Goal: Check status: Check status

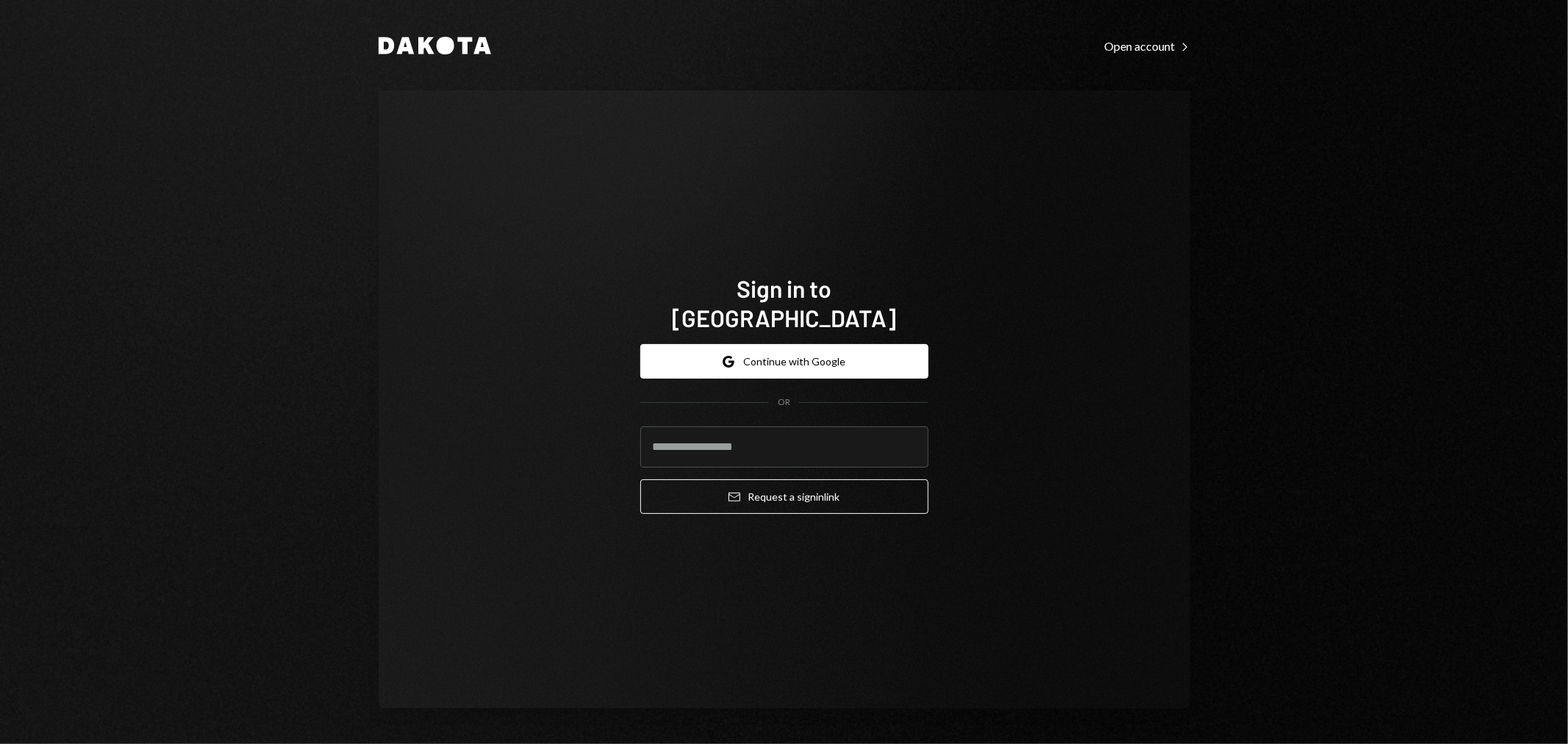
type input "**********"
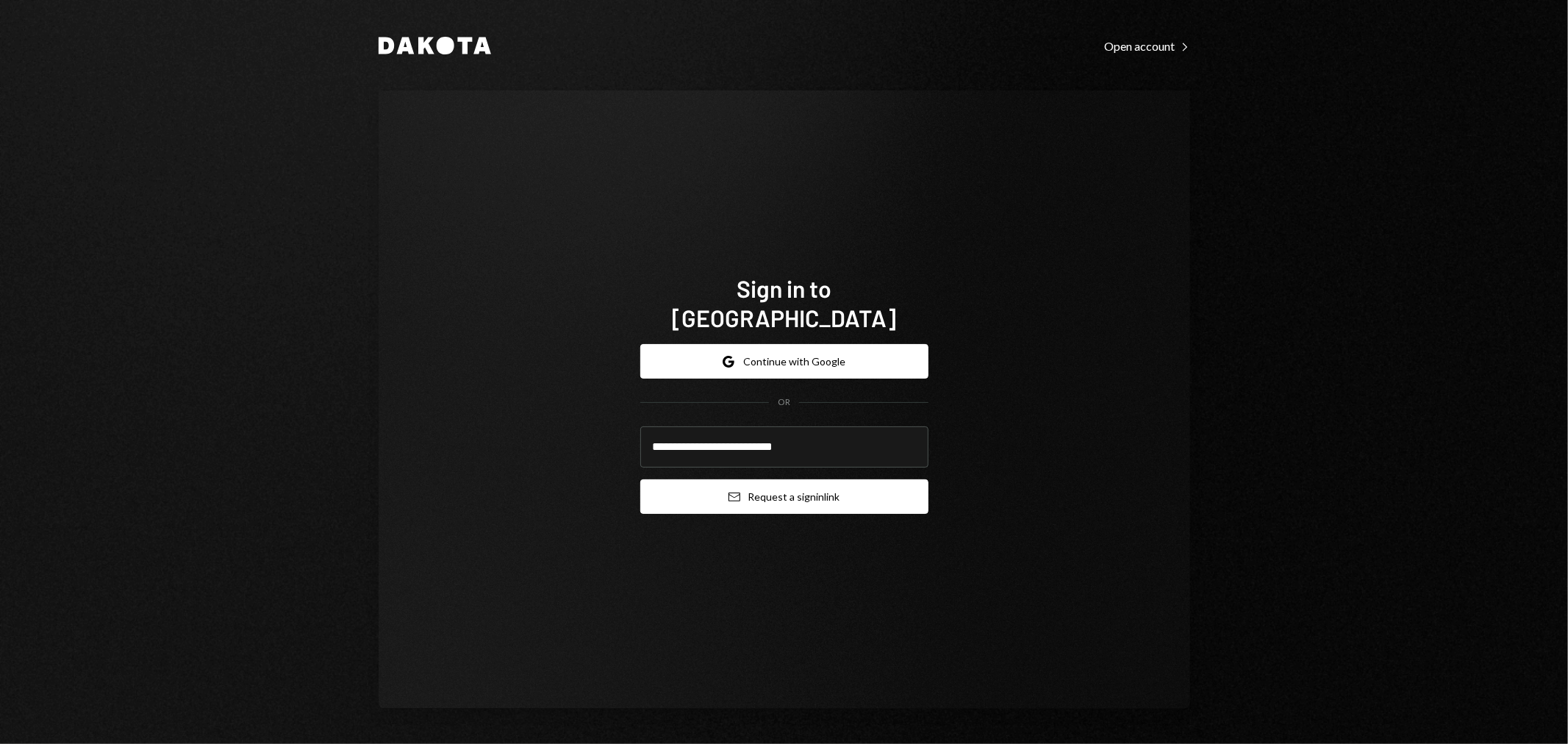
click at [790, 481] on button "Email Request a sign in link" at bounding box center [784, 497] width 288 height 35
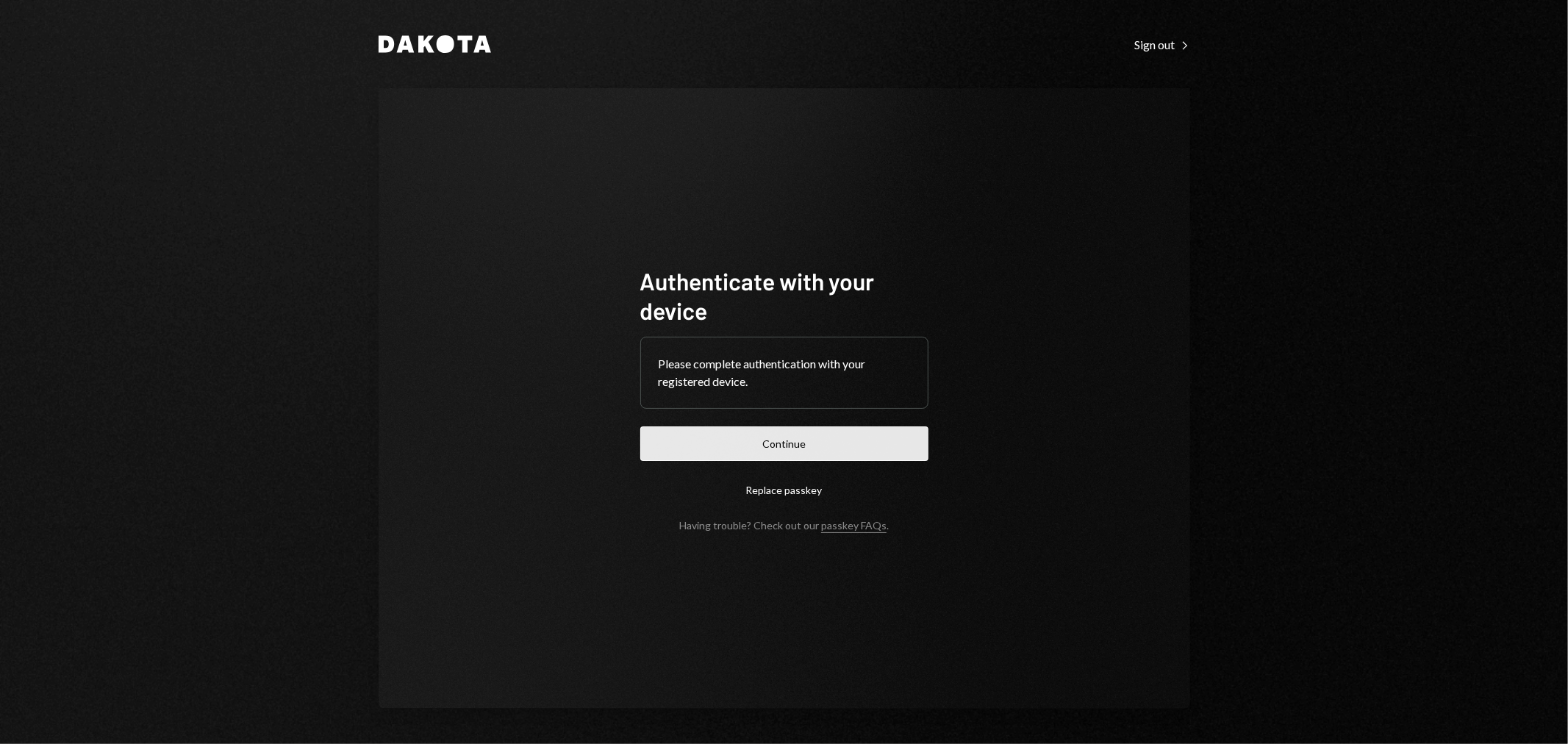
click at [761, 432] on button "Continue" at bounding box center [784, 443] width 288 height 35
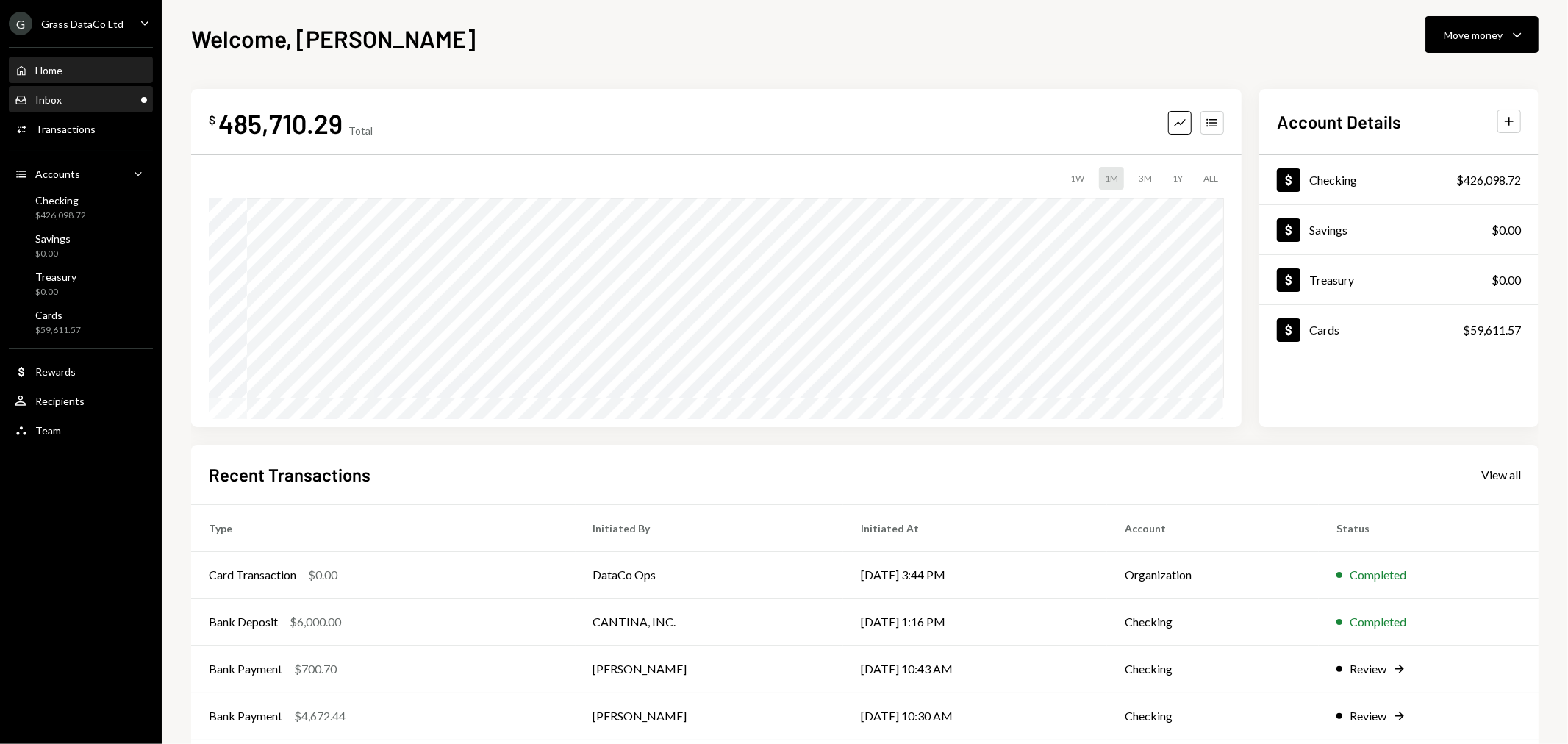
click at [93, 99] on div "Inbox Inbox" at bounding box center [80, 100] width 132 height 13
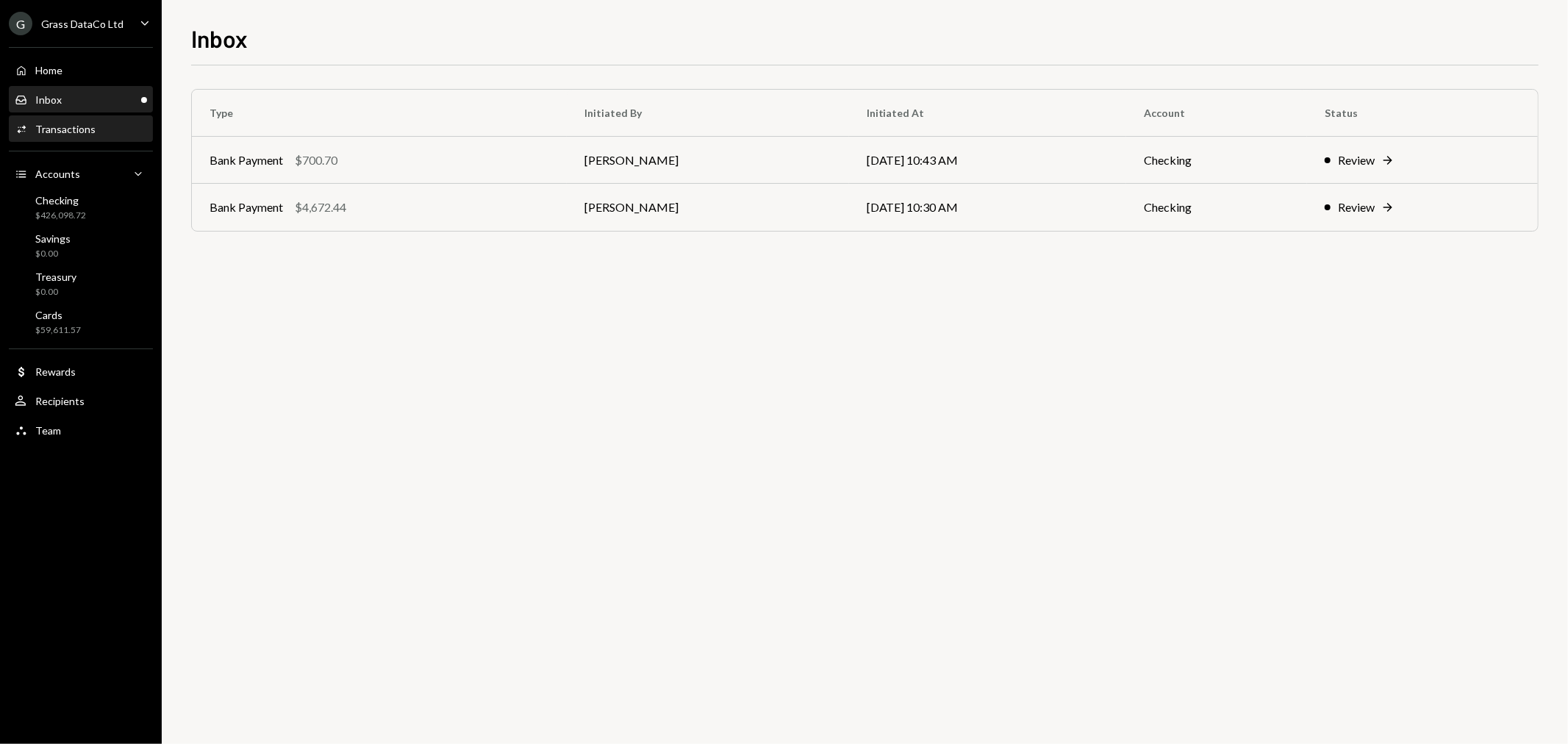
click at [59, 132] on div "Transactions" at bounding box center [66, 129] width 60 height 12
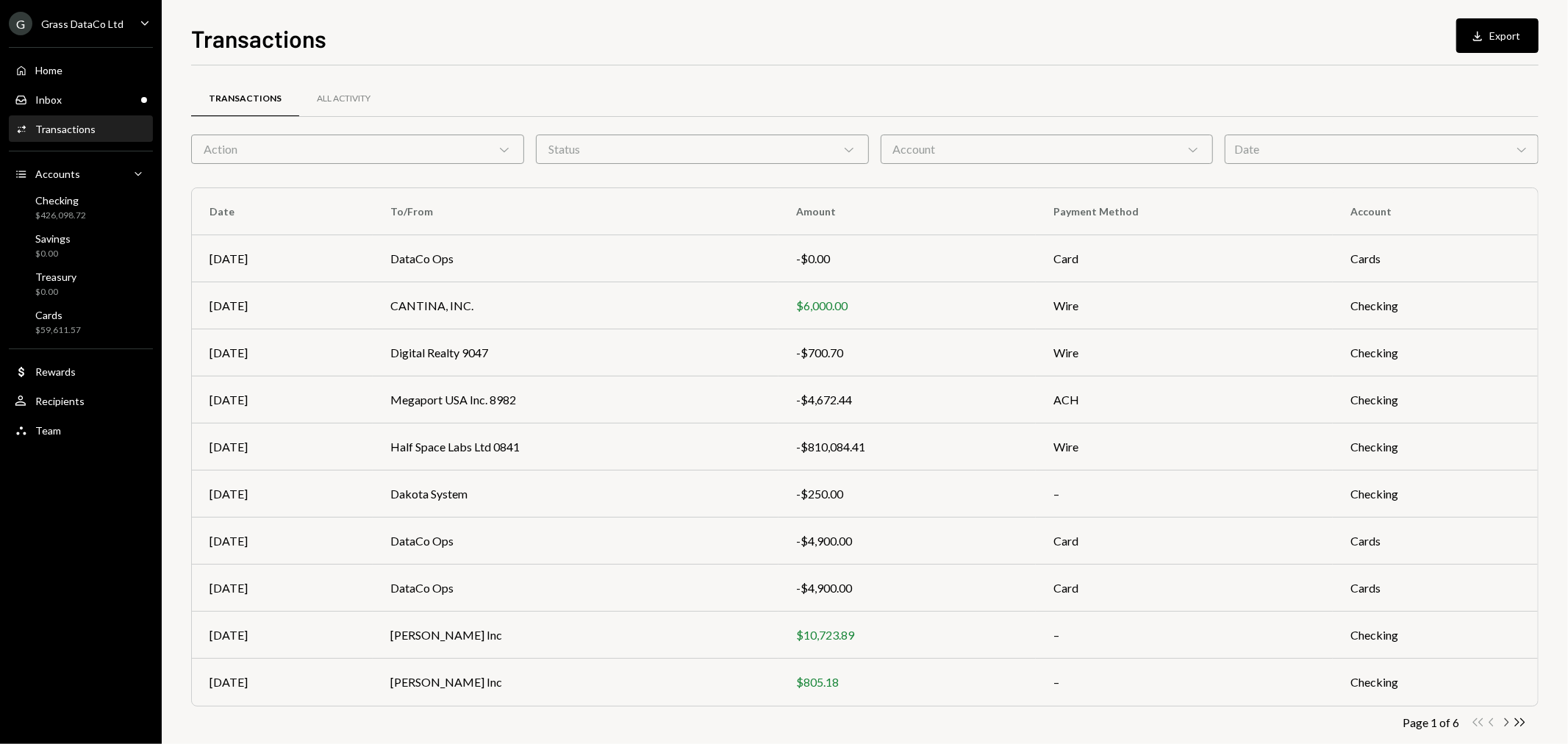
click at [1509, 723] on icon "Chevron Right" at bounding box center [1506, 722] width 14 height 14
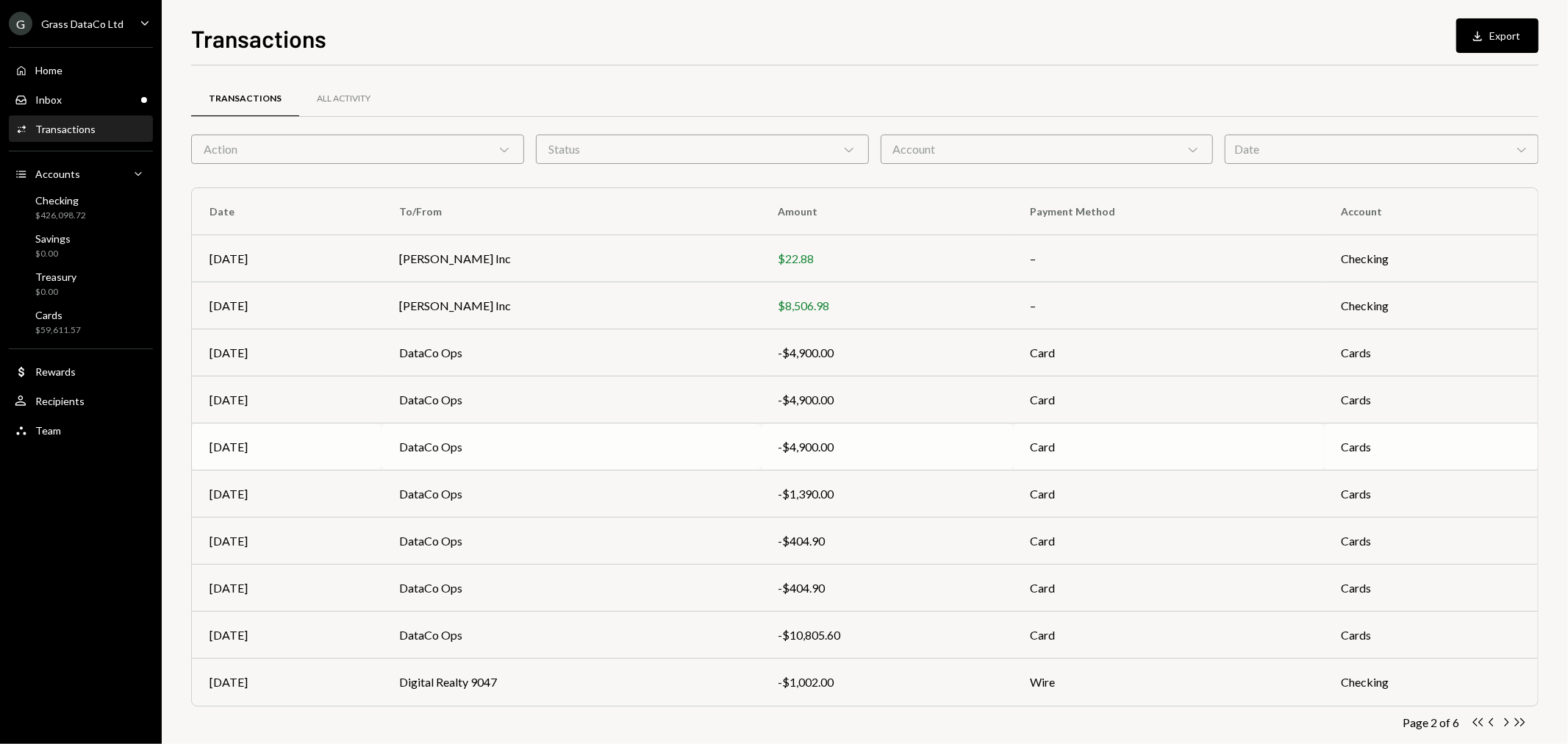
scroll to position [24, 0]
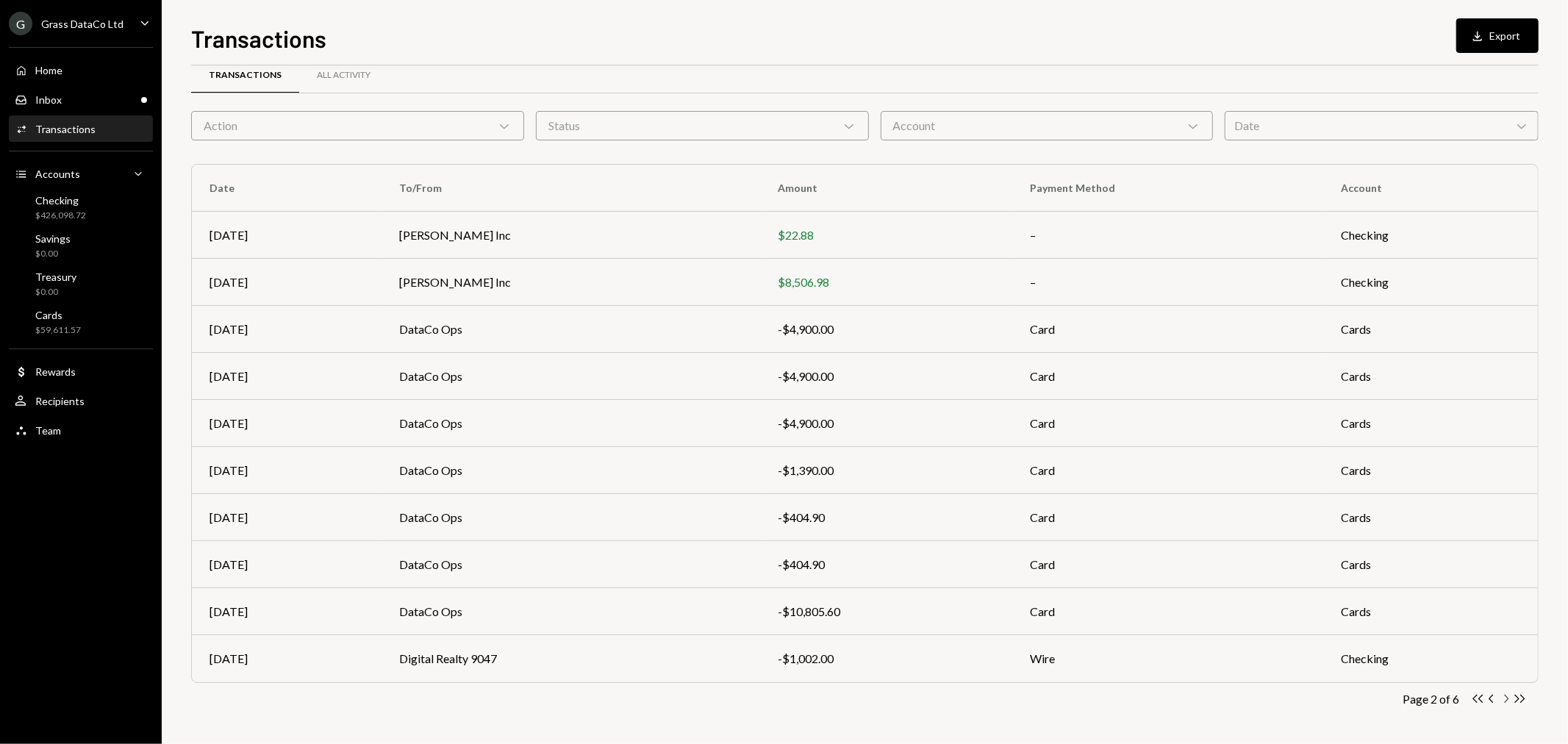
click at [1504, 695] on icon "Chevron Right" at bounding box center [1506, 699] width 14 height 14
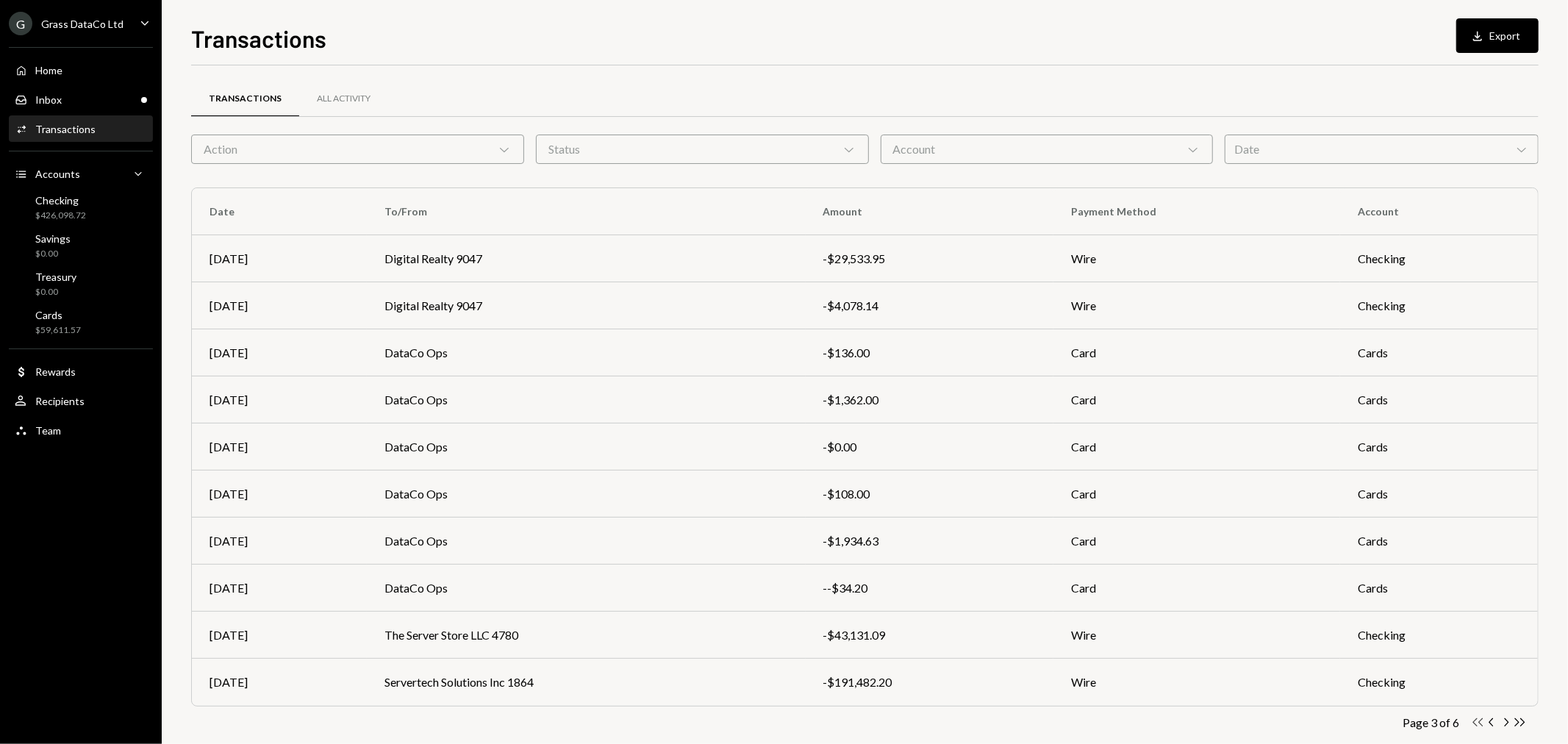
click at [1476, 723] on icon "Double Arrow Left" at bounding box center [1477, 722] width 14 height 14
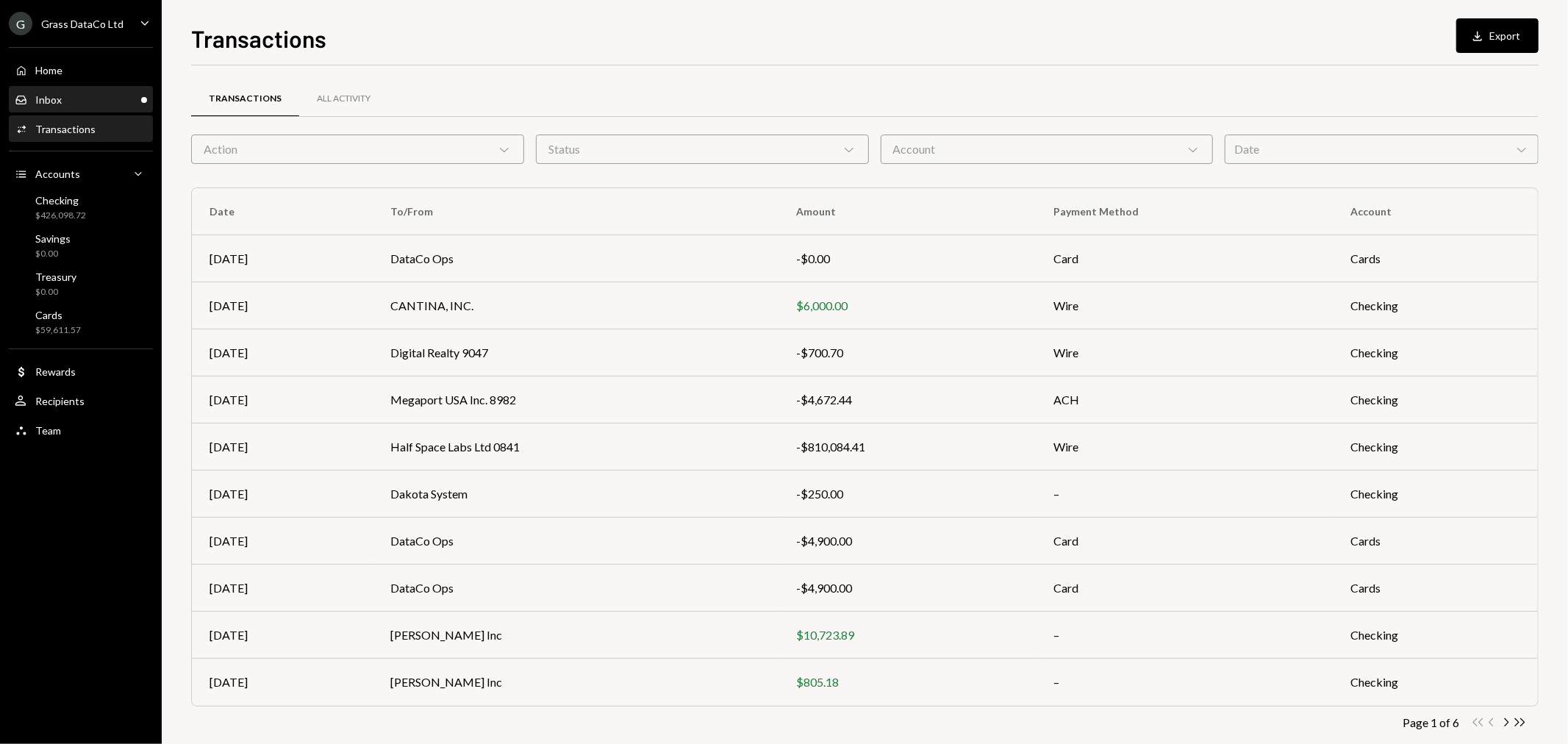
click at [70, 93] on div "Inbox Inbox" at bounding box center [80, 100] width 132 height 13
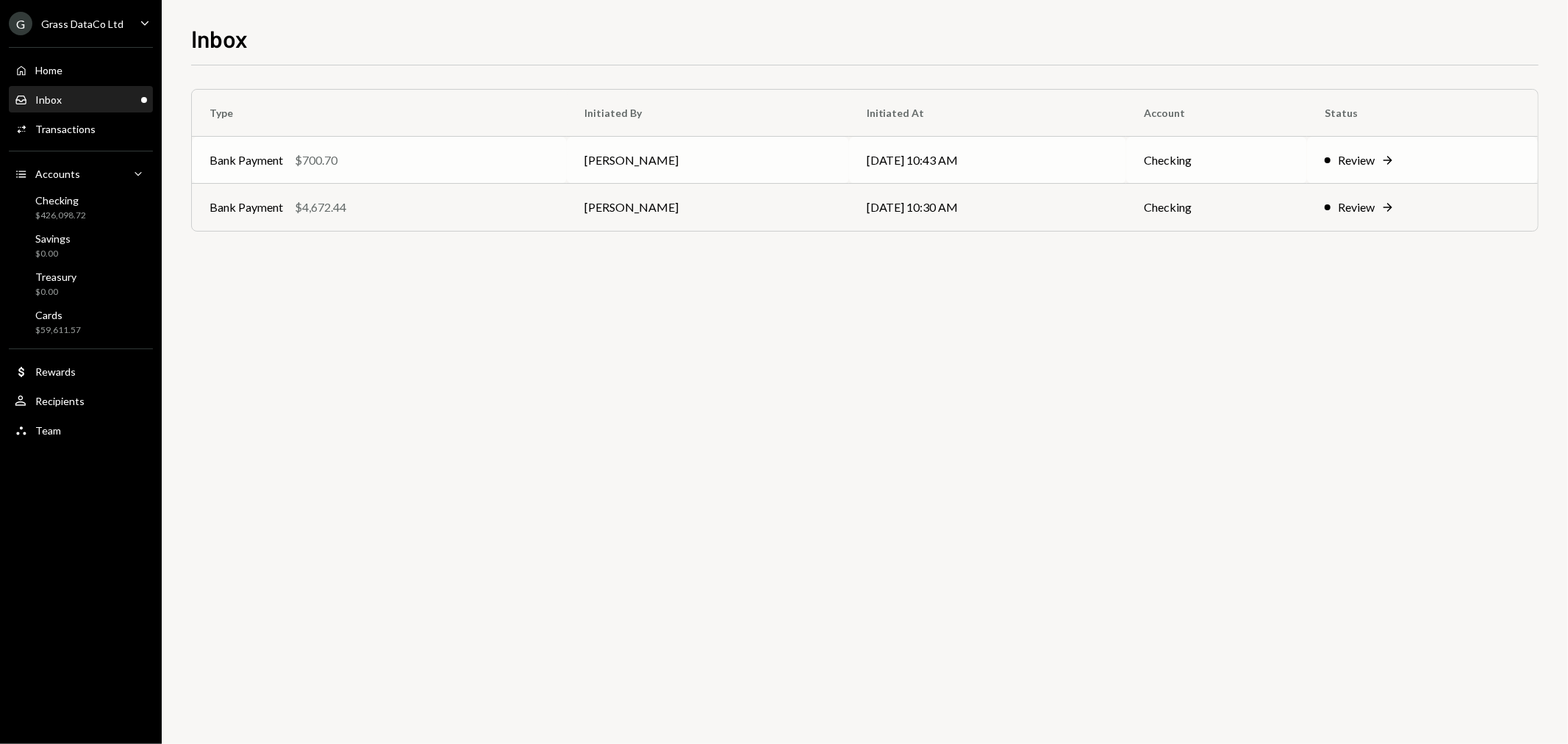
click at [406, 157] on div "Bank Payment $700.70" at bounding box center [379, 160] width 340 height 18
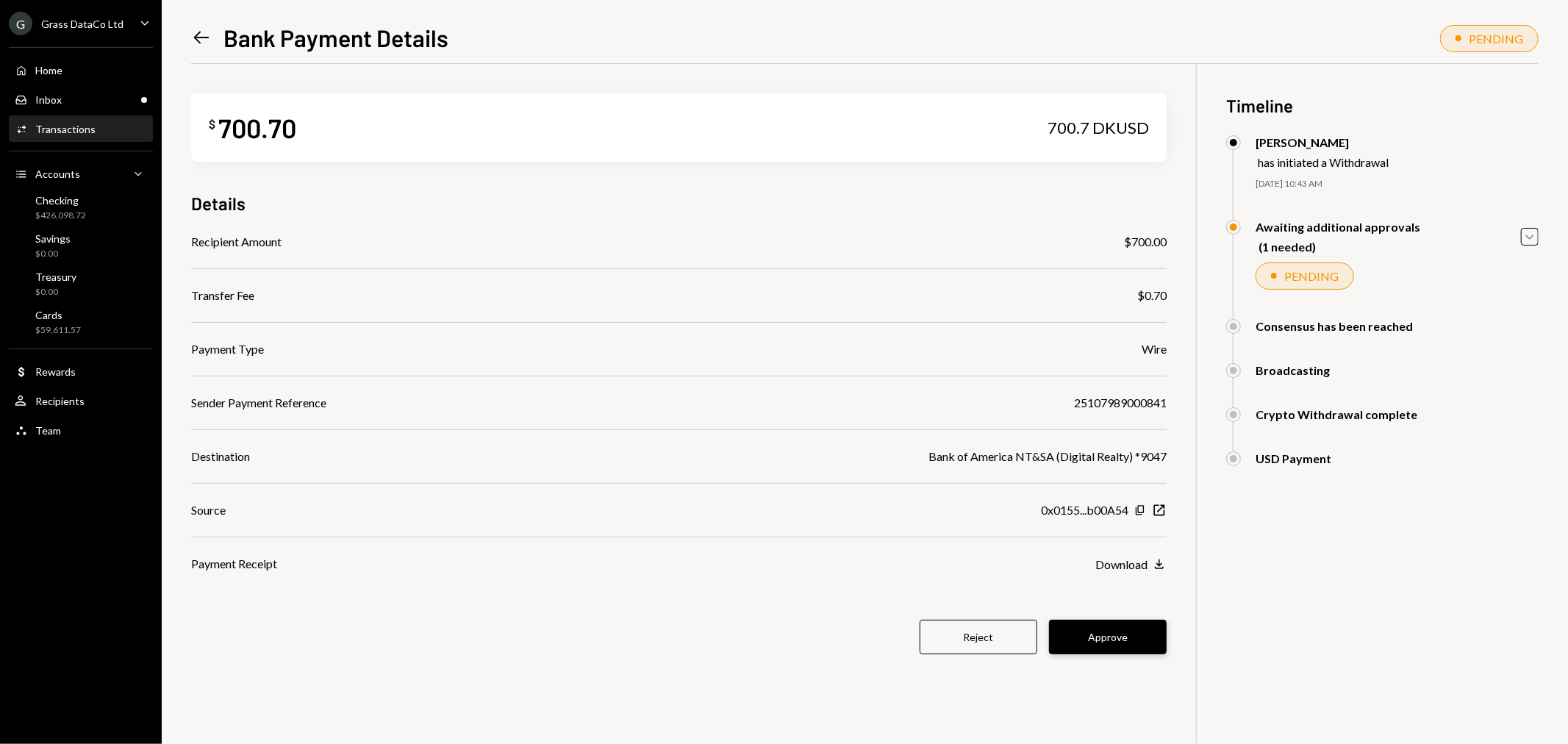
click at [1129, 628] on button "Approve" at bounding box center [1108, 637] width 117 height 35
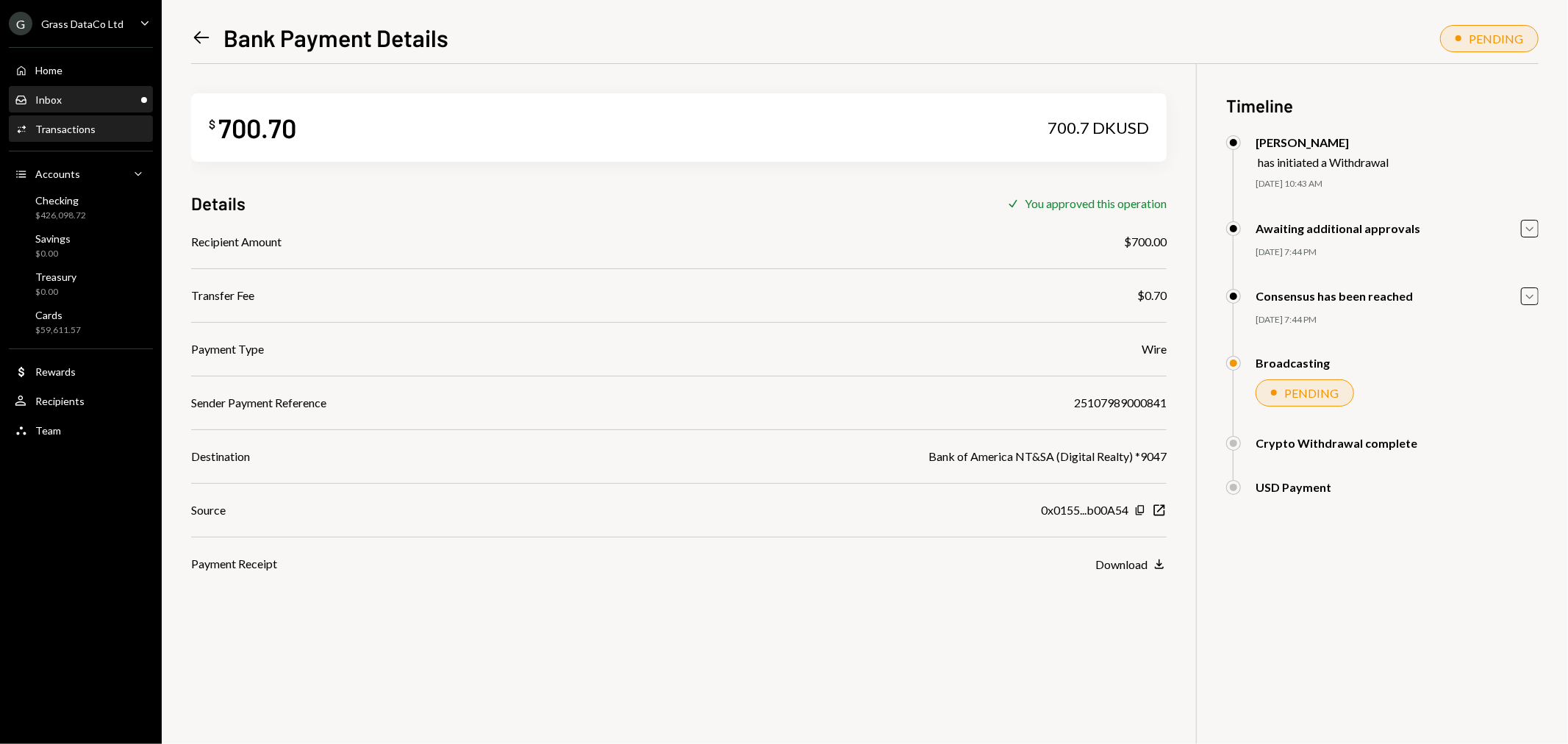
click at [75, 93] on div "Inbox Inbox" at bounding box center [80, 100] width 132 height 13
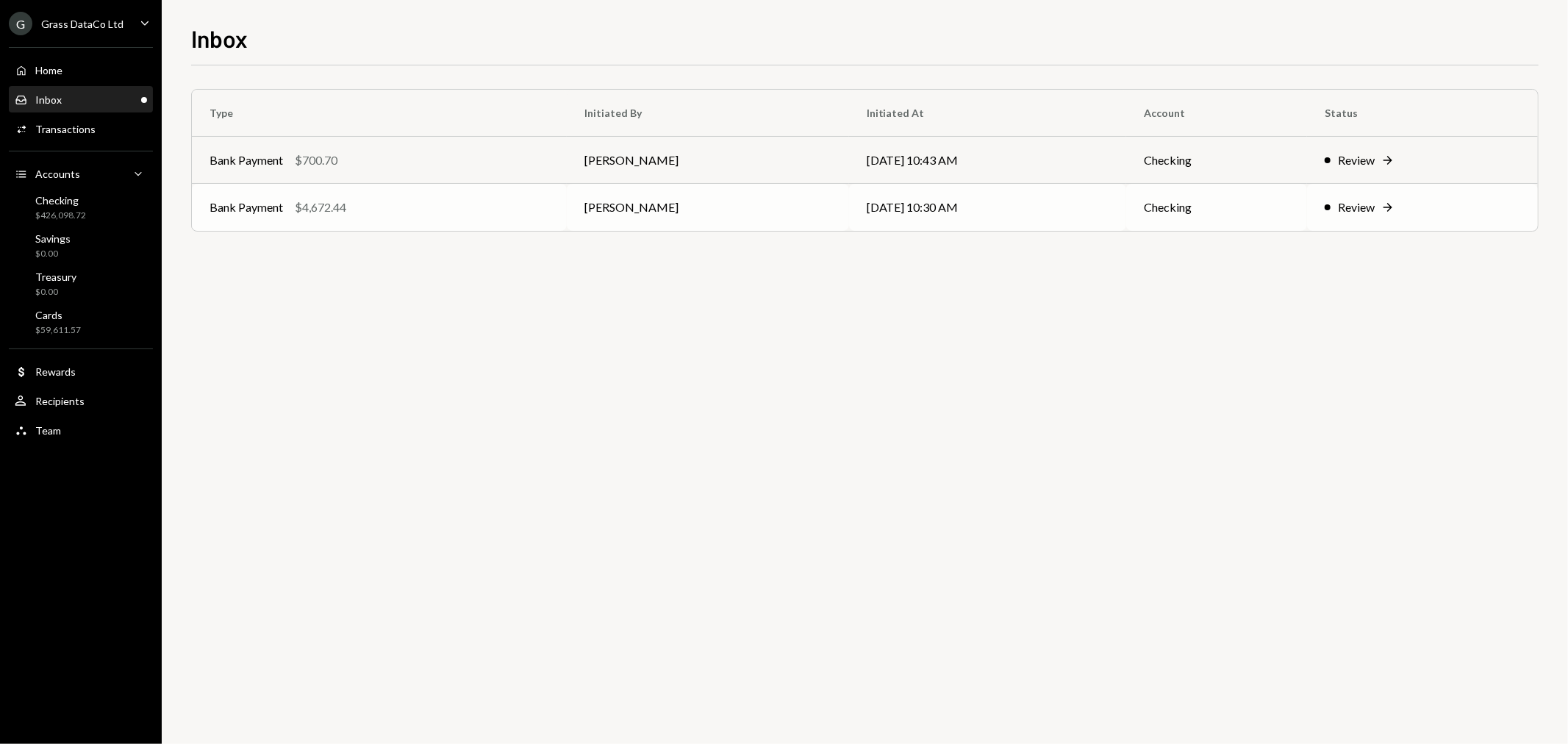
click at [468, 222] on td "Bank Payment $4,672.44" at bounding box center [379, 207] width 375 height 47
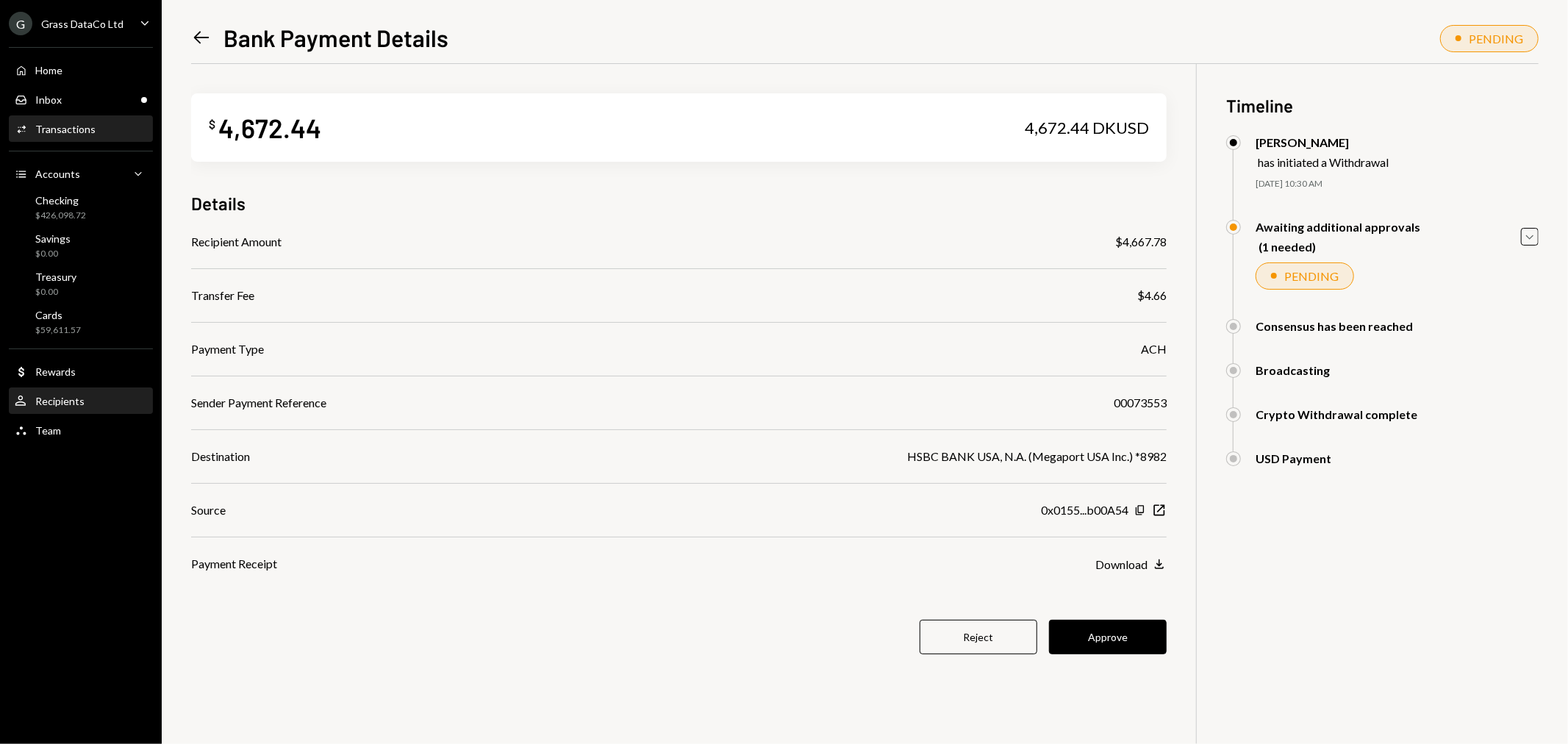
click at [42, 391] on div "User Recipients" at bounding box center [80, 401] width 132 height 25
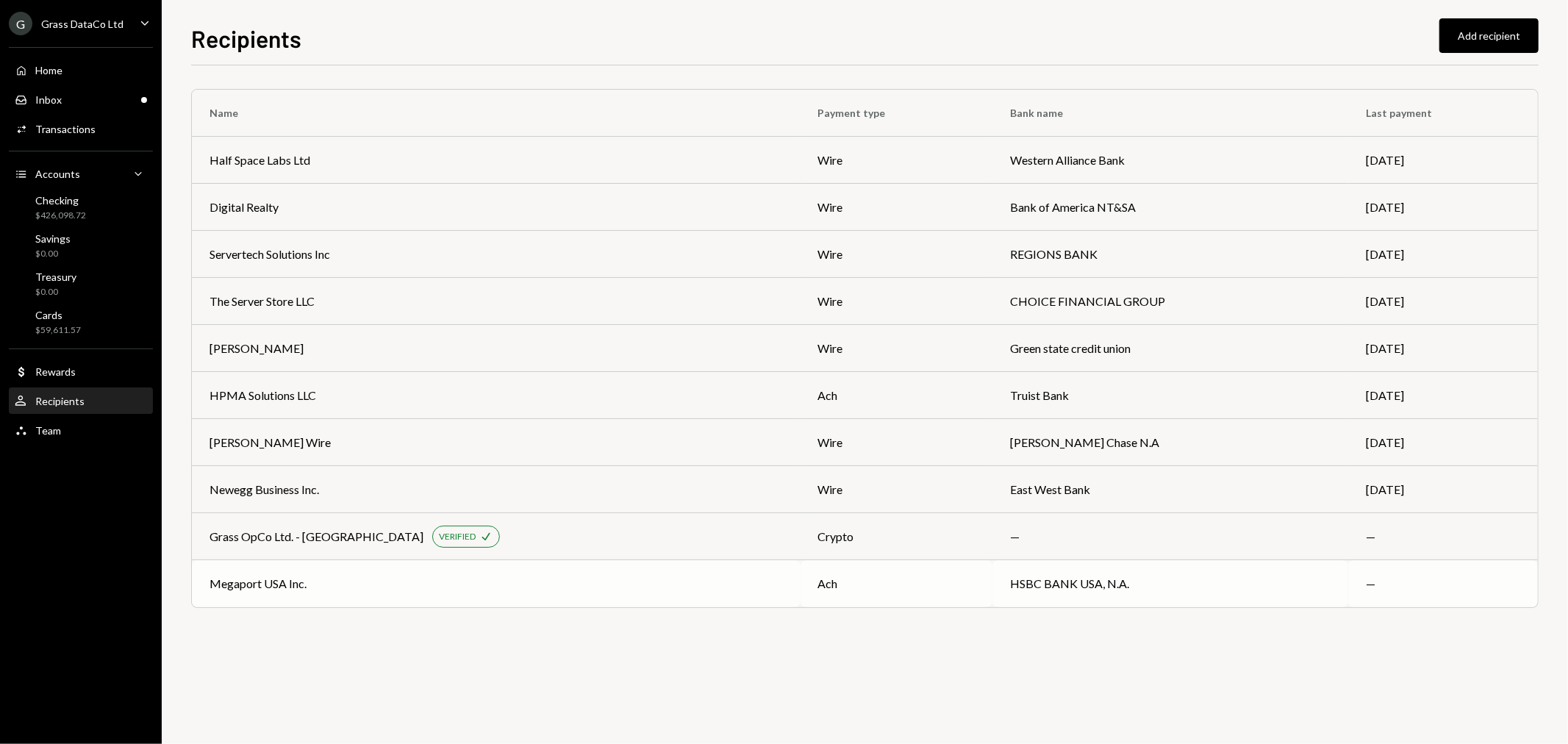
click at [331, 575] on div "Megaport USA Inc." at bounding box center [497, 584] width 574 height 18
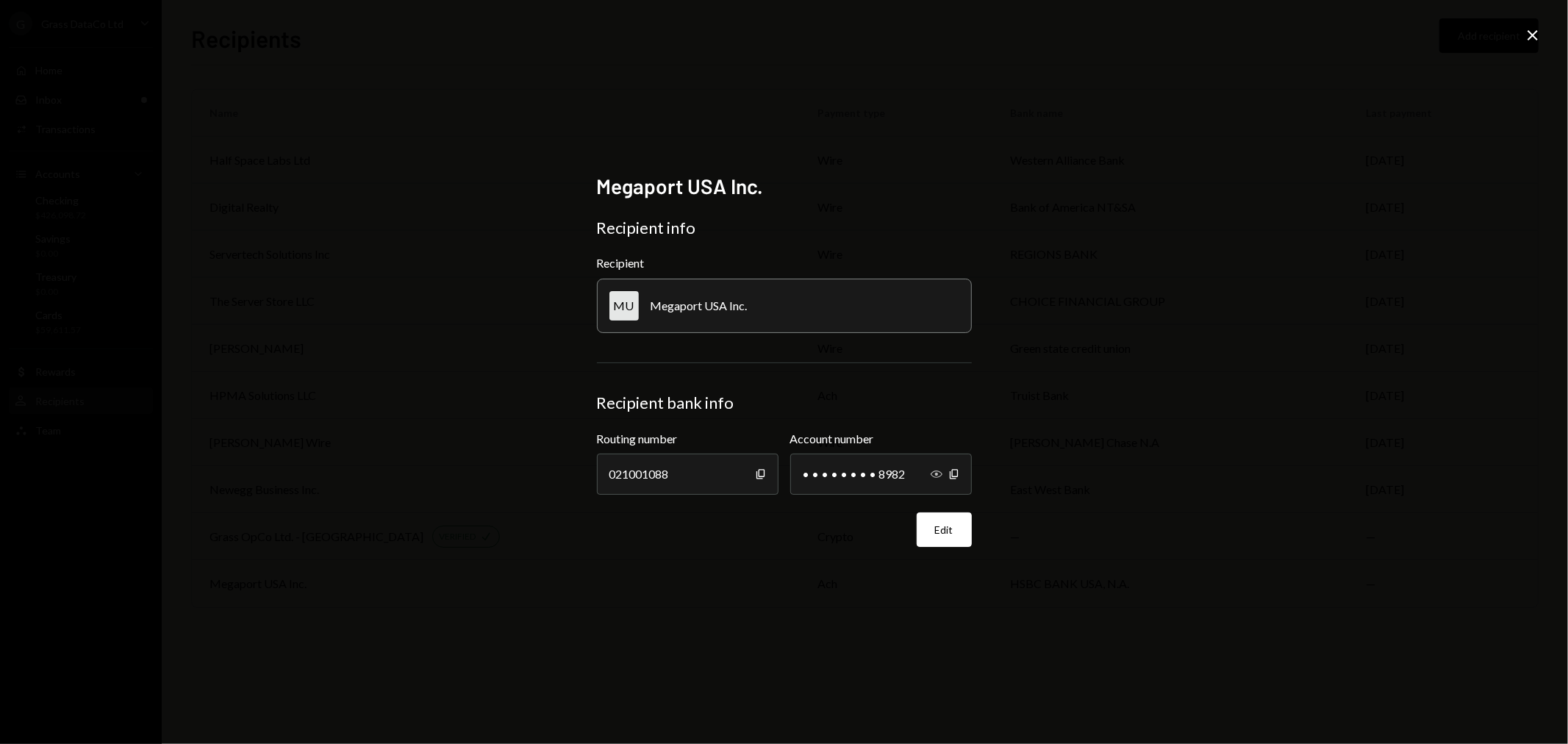
click at [931, 476] on icon "Show" at bounding box center [937, 474] width 12 height 12
click at [1527, 35] on icon "Close" at bounding box center [1533, 36] width 18 height 18
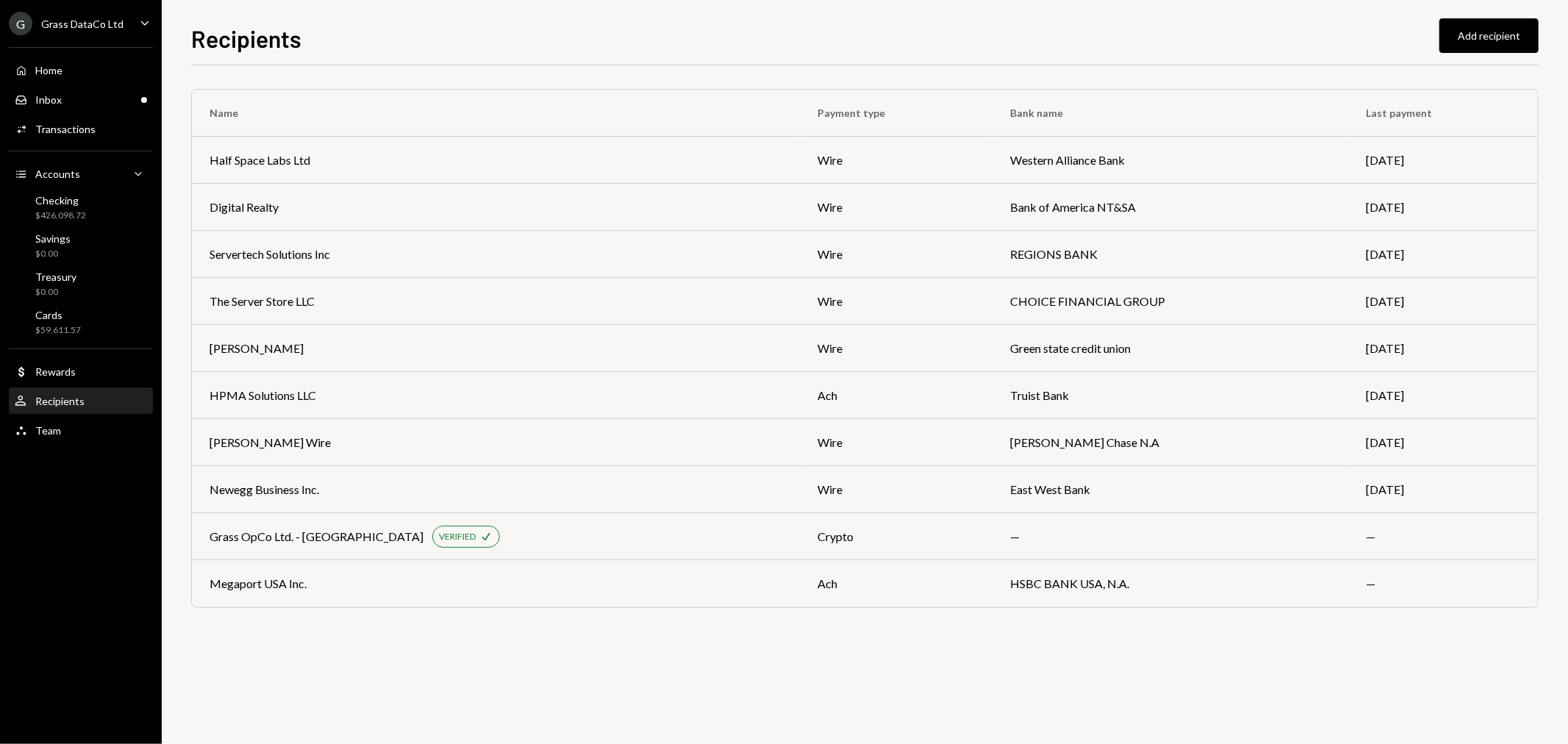
click at [114, 84] on div "Home Home Inbox Inbox Activities Transactions Accounts Accounts Caret Down Chec…" at bounding box center [81, 242] width 162 height 408
click at [117, 98] on div "Inbox Inbox" at bounding box center [80, 100] width 132 height 13
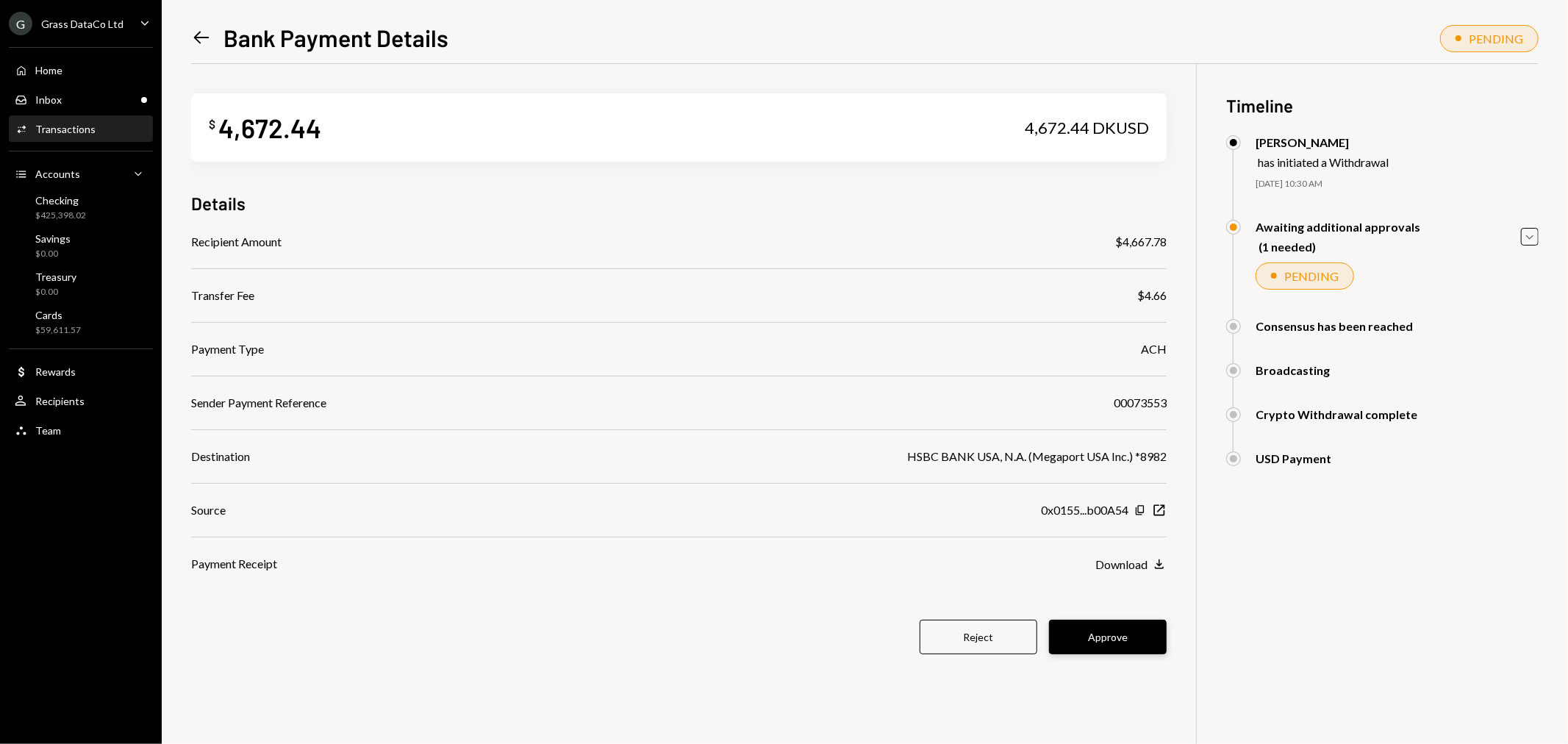
click at [1113, 630] on button "Approve" at bounding box center [1108, 637] width 117 height 35
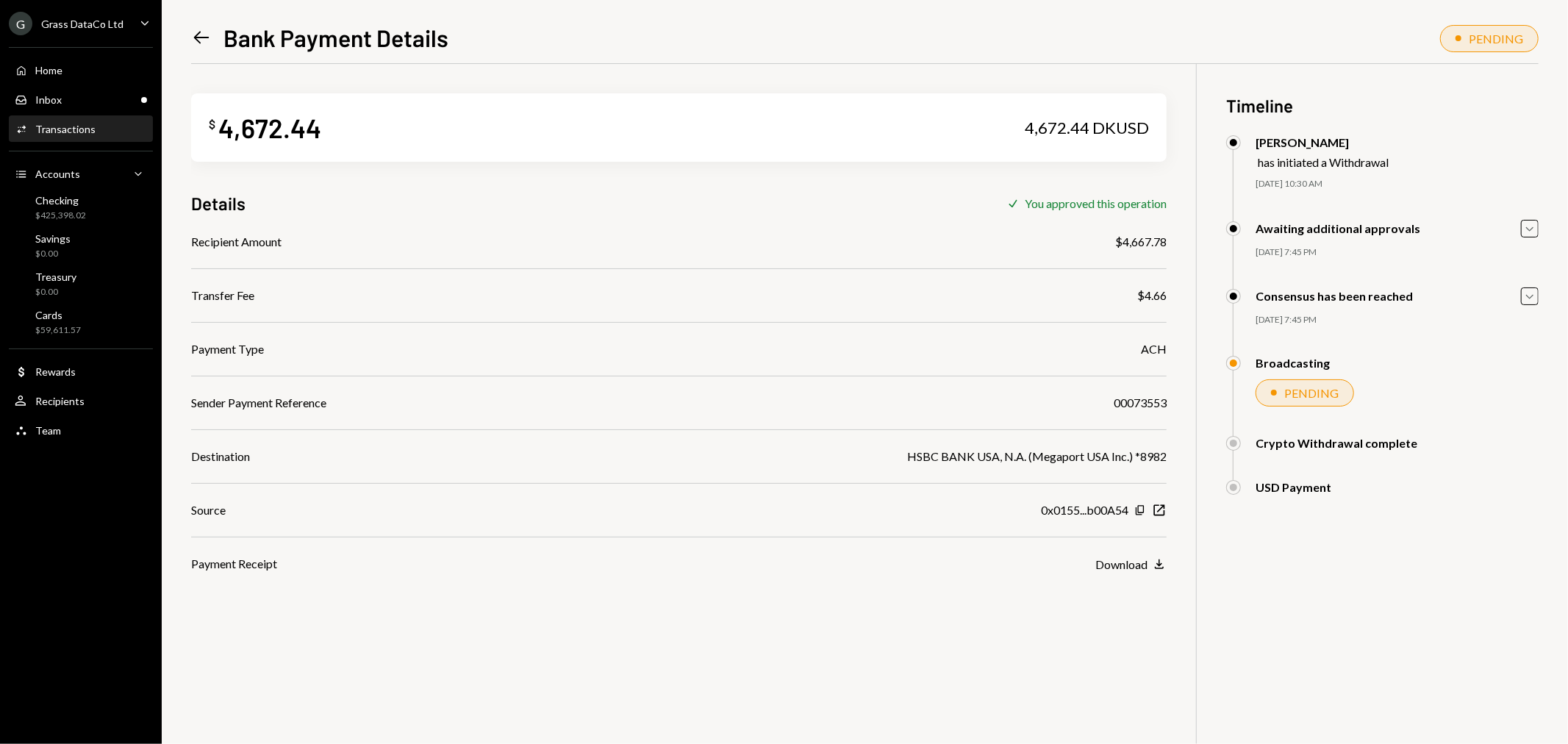
click at [192, 19] on div "Left Arrow Bank Payment Details PENDING $ 4,672.44 4,672.44 DKUSD Details Check…" at bounding box center [865, 372] width 1407 height 744
click at [195, 32] on icon "Left Arrow" at bounding box center [201, 37] width 20 height 20
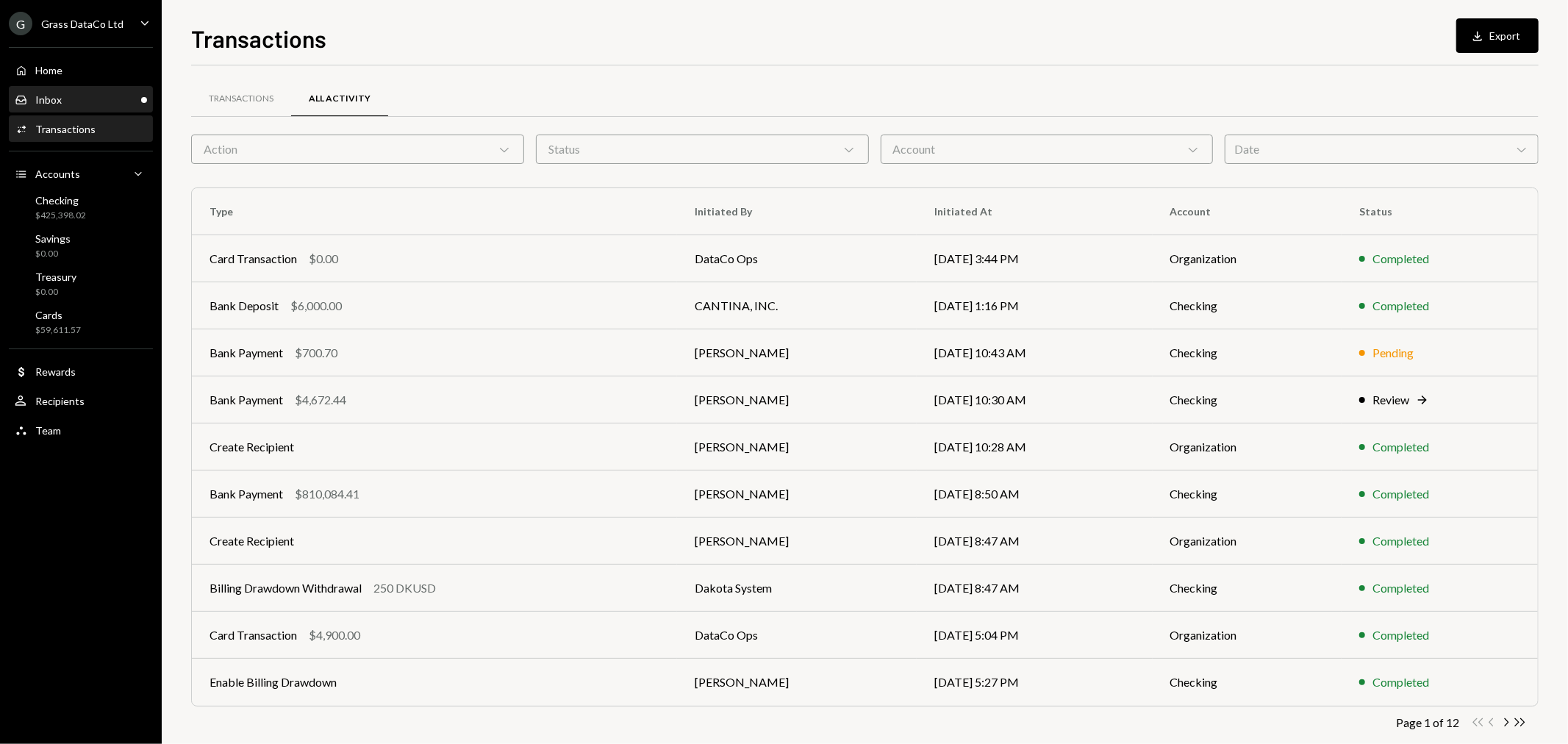
click at [97, 97] on div "Inbox Inbox" at bounding box center [80, 100] width 132 height 13
